Goal: Transaction & Acquisition: Purchase product/service

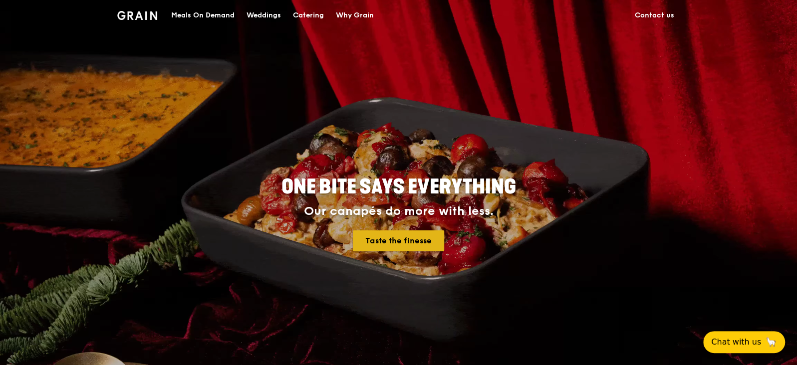
drag, startPoint x: 0, startPoint y: 0, endPoint x: 414, endPoint y: 247, distance: 482.0
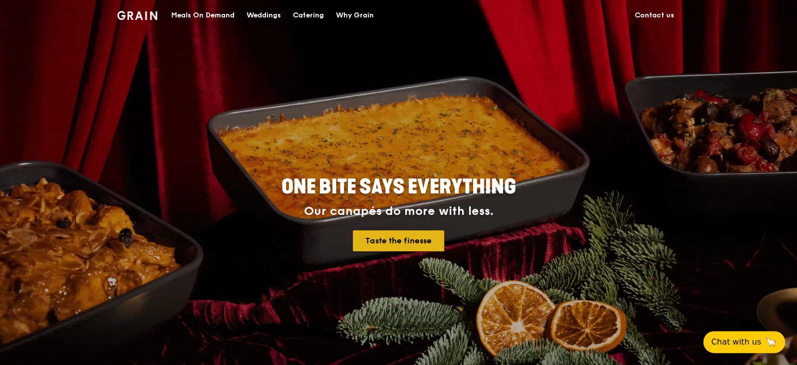
click at [414, 247] on link "Taste the finesse" at bounding box center [398, 241] width 91 height 21
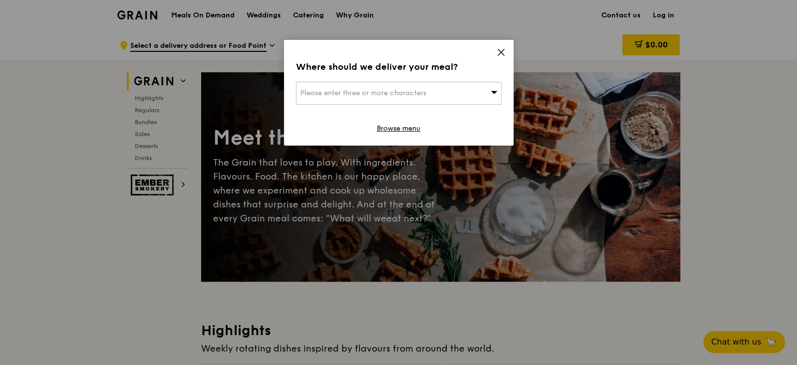
click at [496, 51] on div "Where should we deliver your meal? Please enter three or more characters Browse…" at bounding box center [399, 93] width 230 height 106
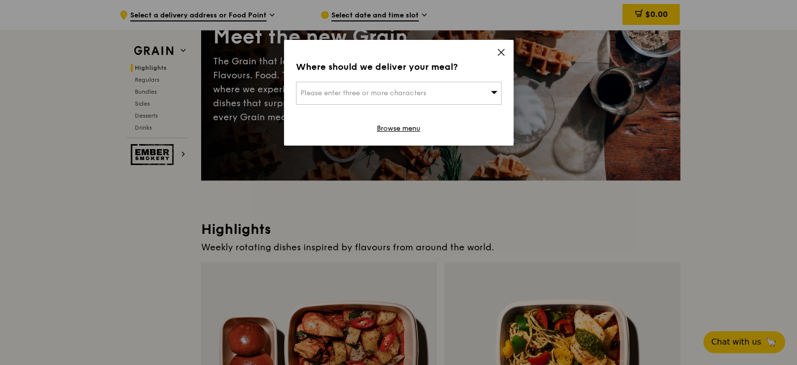
scroll to position [312, 0]
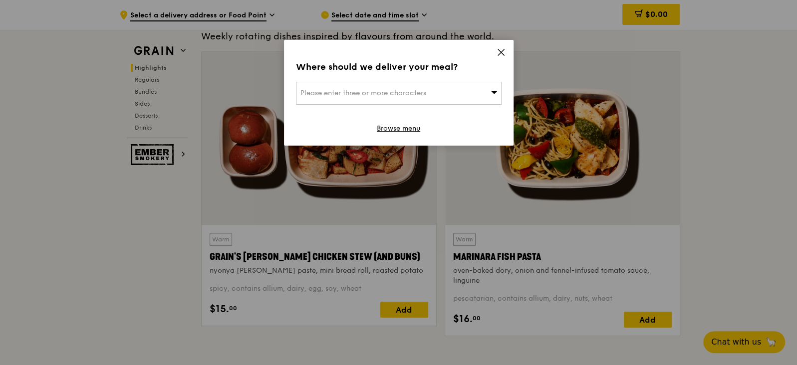
click at [499, 52] on icon at bounding box center [501, 52] width 9 height 9
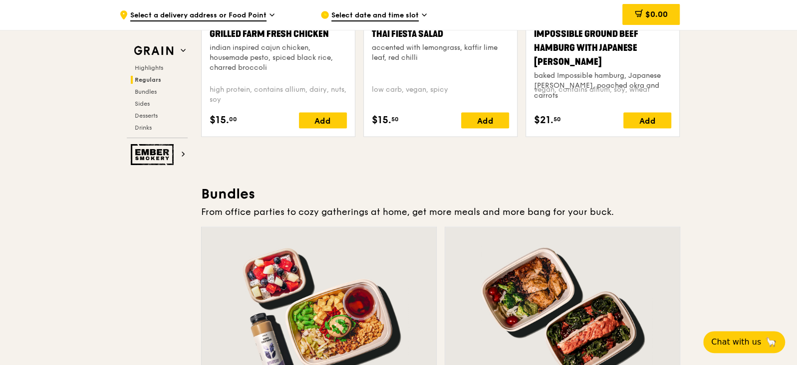
scroll to position [1060, 0]
